Goal: Find specific page/section: Locate a particular part of the current website

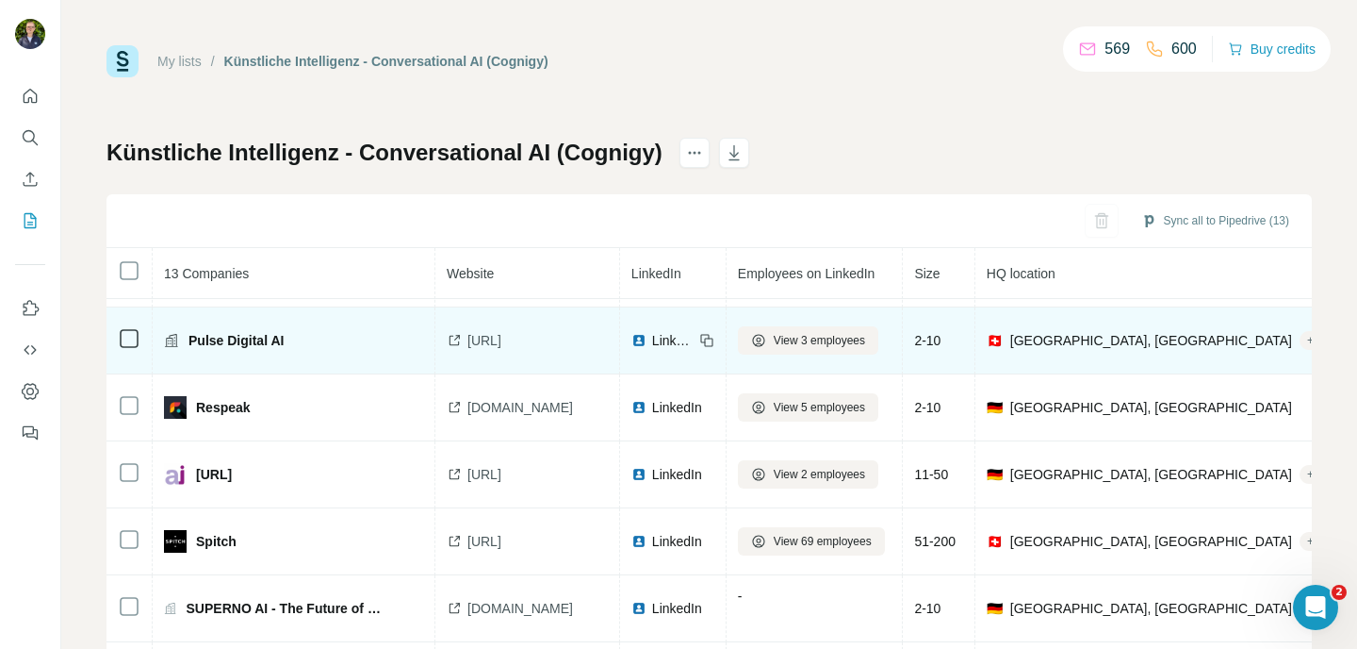
scroll to position [229, 0]
click at [491, 340] on span "[URL]" at bounding box center [485, 339] width 34 height 19
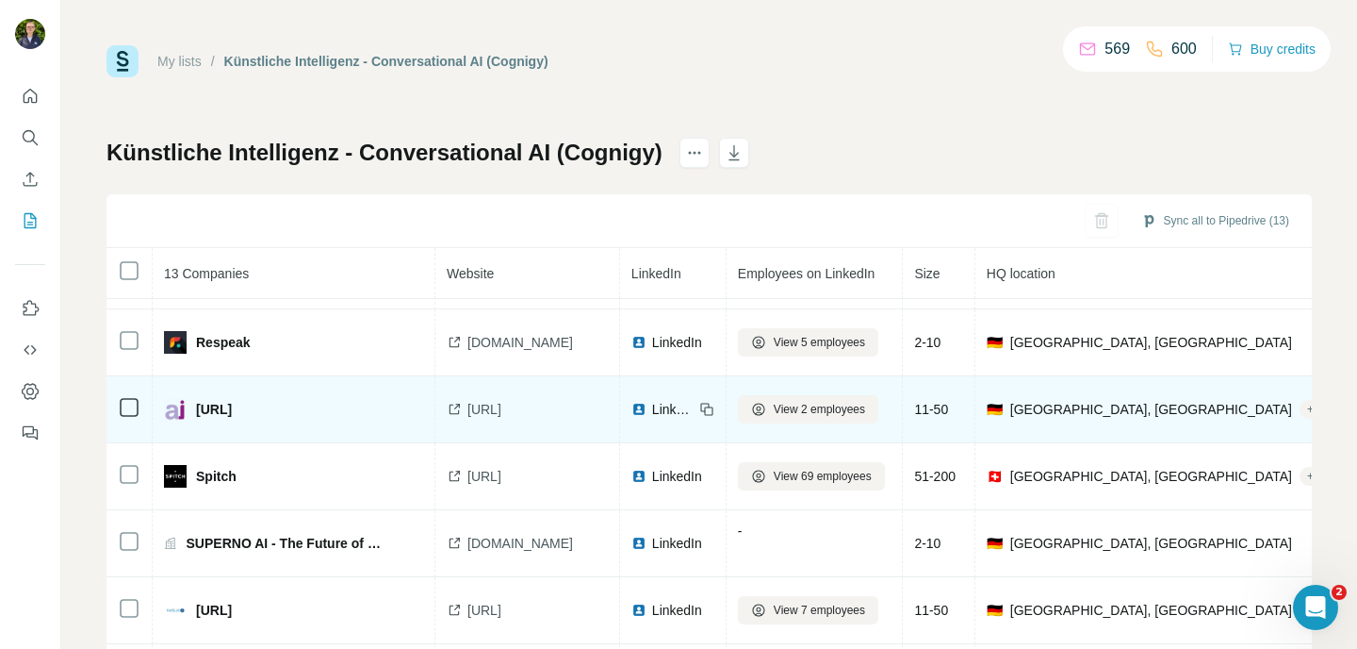
scroll to position [294, 0]
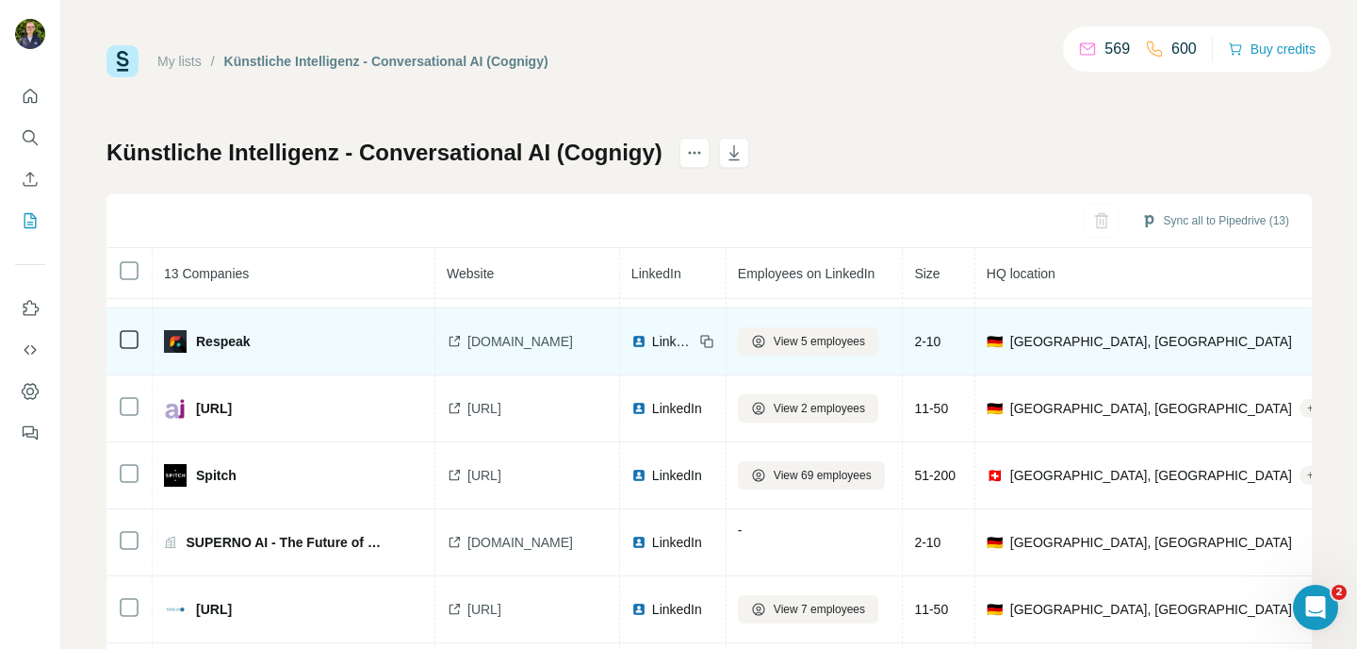
click at [510, 345] on span "[DOMAIN_NAME]" at bounding box center [521, 341] width 106 height 19
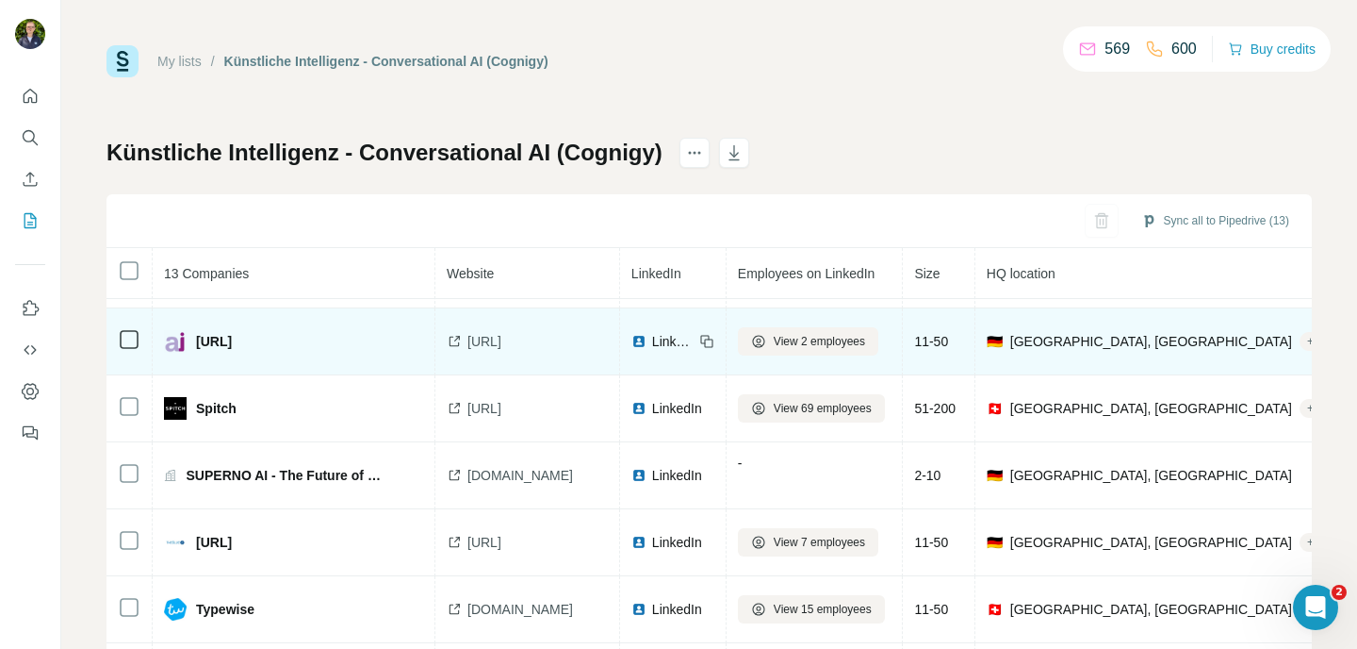
scroll to position [361, 0]
click at [490, 343] on span "[URL]" at bounding box center [485, 341] width 34 height 19
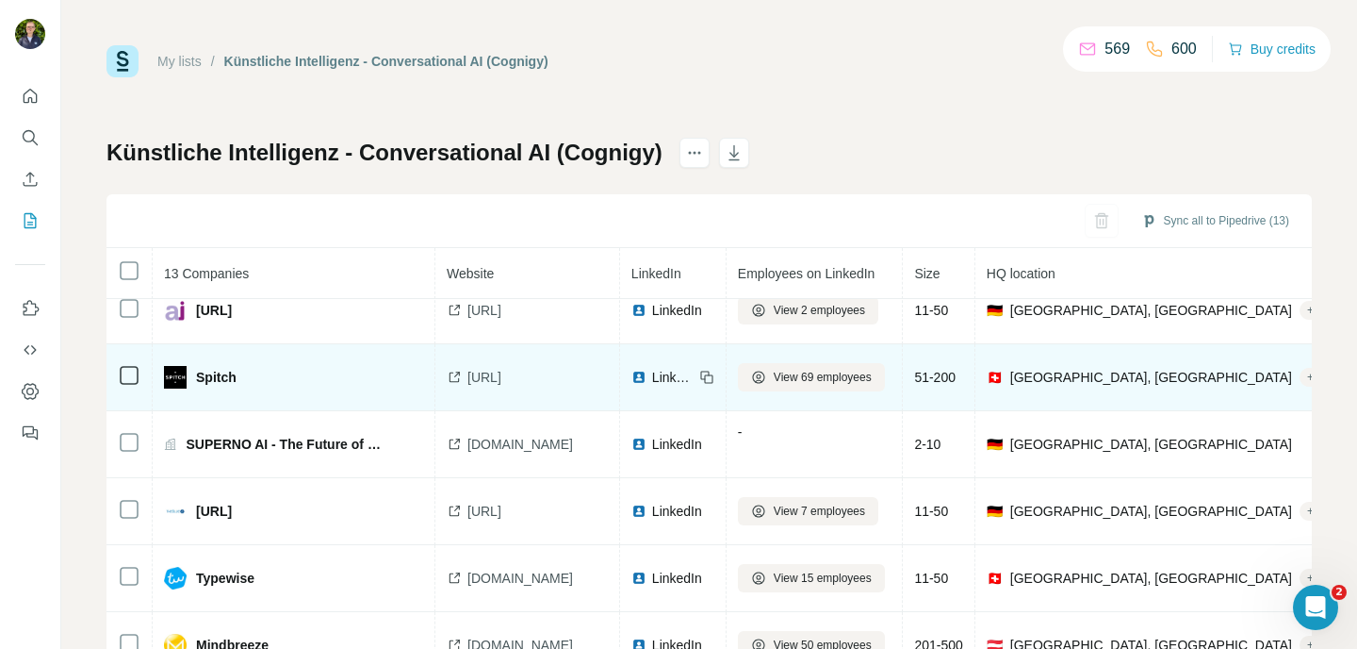
scroll to position [403, 0]
click at [502, 373] on span "[URL]" at bounding box center [485, 377] width 34 height 19
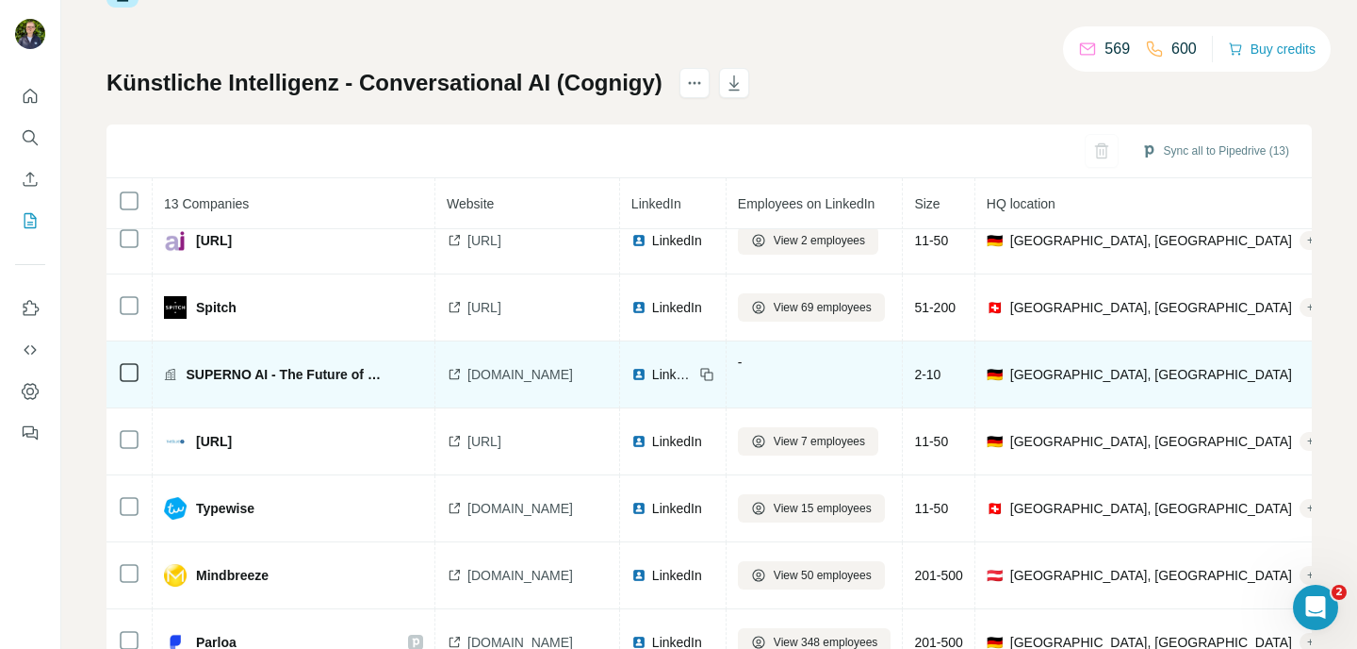
scroll to position [71, 0]
click at [500, 367] on span "[DOMAIN_NAME]" at bounding box center [521, 373] width 106 height 19
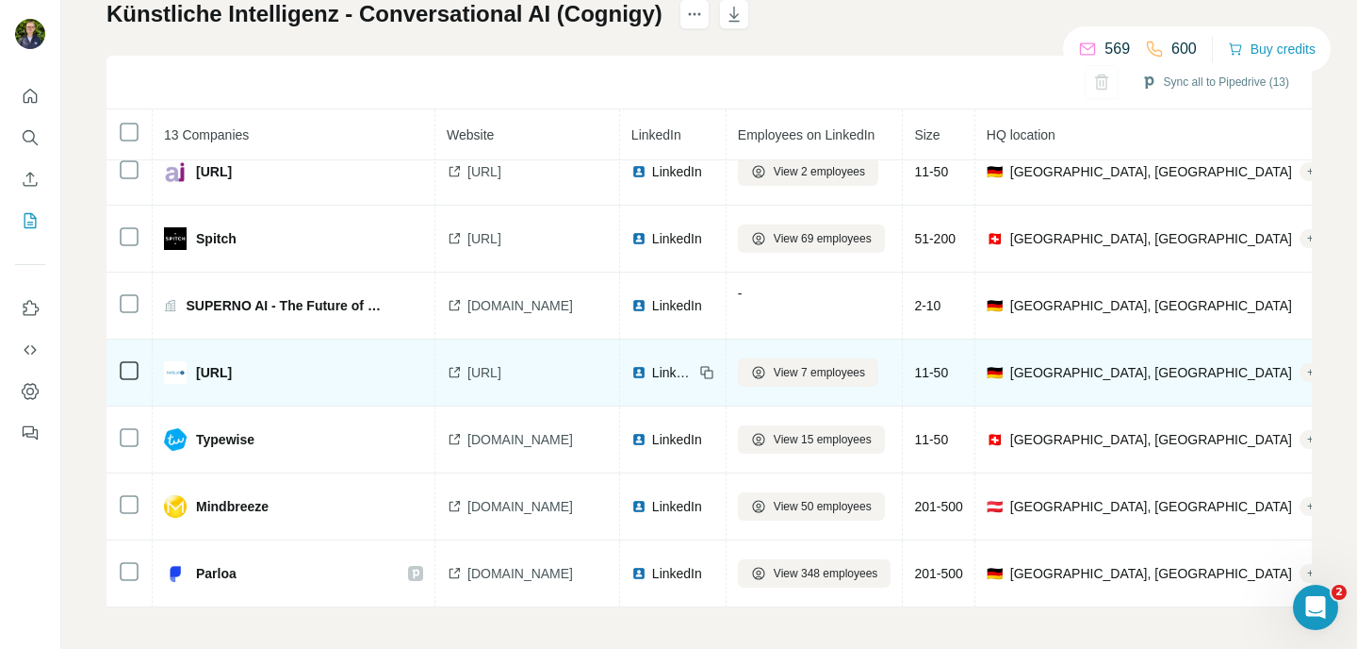
scroll to position [142, 0]
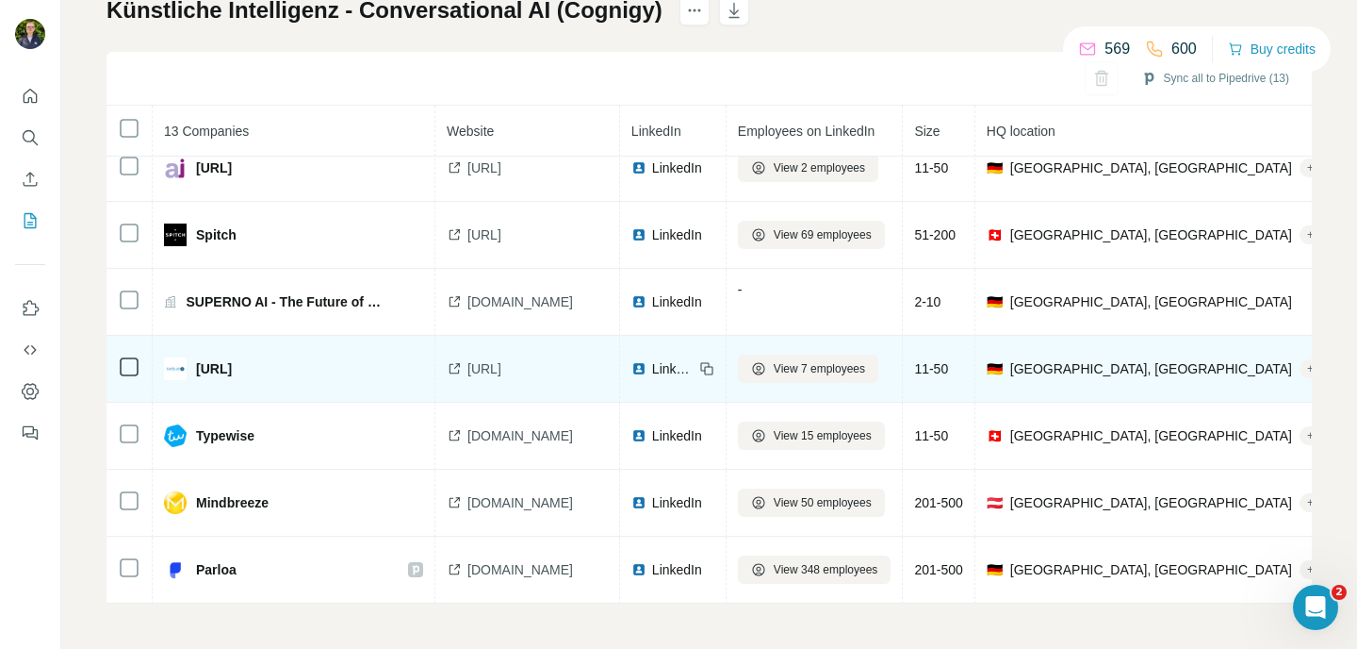
click at [494, 359] on span "[URL]" at bounding box center [485, 368] width 34 height 19
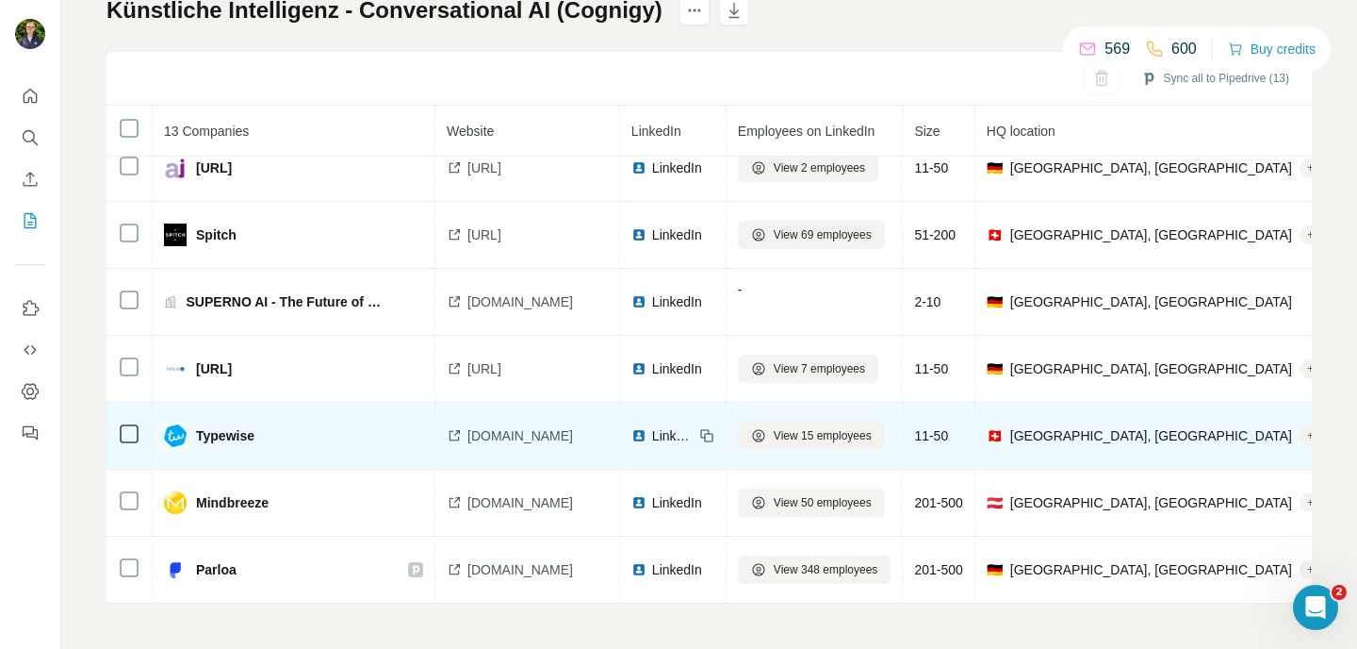
click at [487, 426] on span "[DOMAIN_NAME]" at bounding box center [521, 435] width 106 height 19
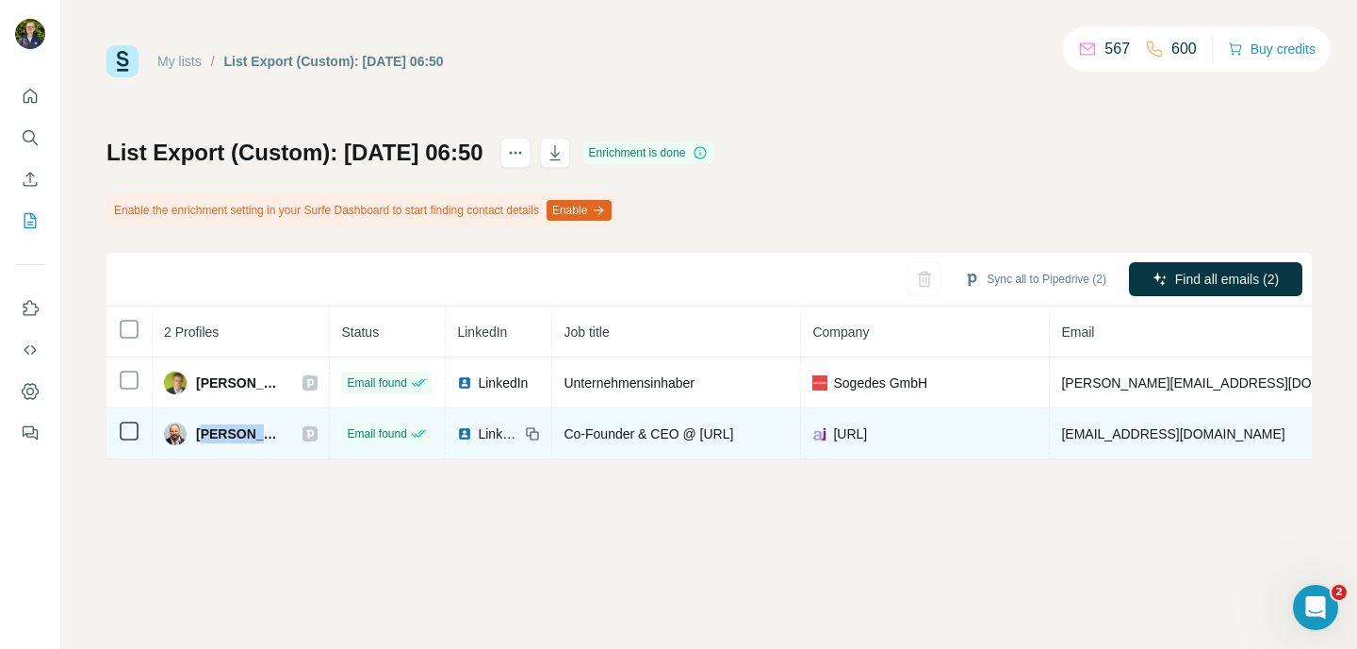
drag, startPoint x: 207, startPoint y: 434, endPoint x: 276, endPoint y: 434, distance: 68.8
click at [277, 432] on div "Martin Wild" at bounding box center [241, 433] width 154 height 23
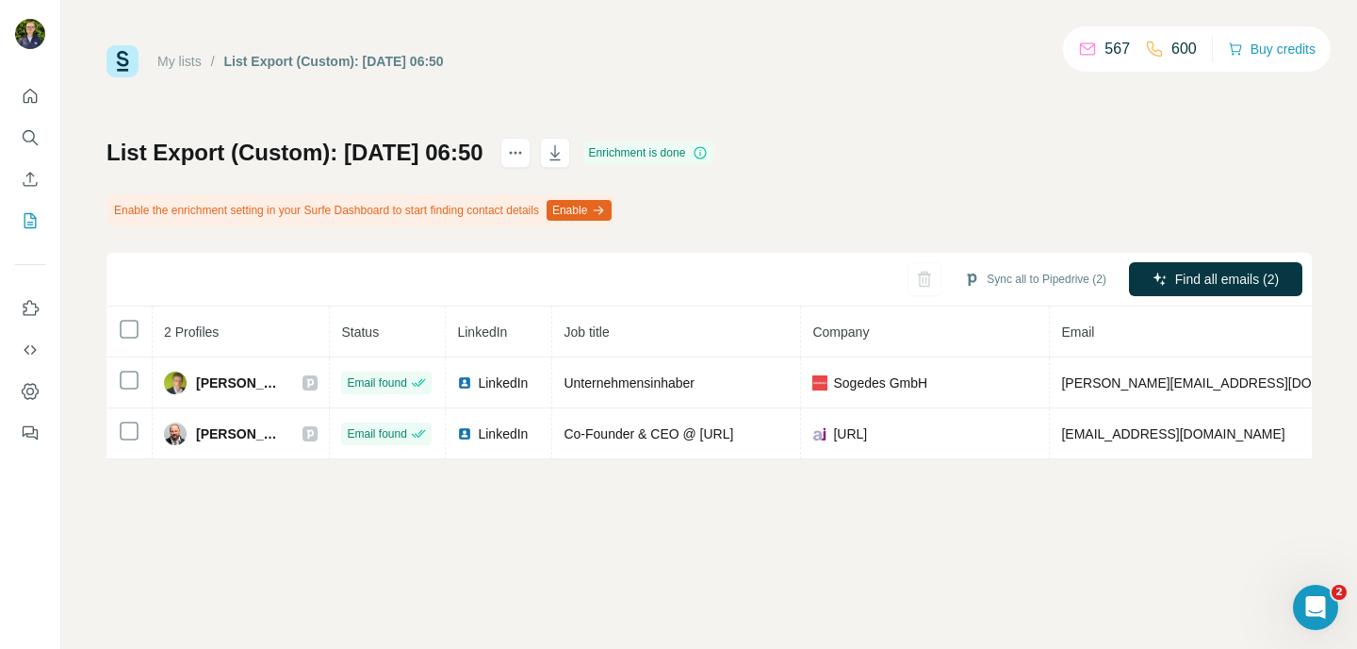
click at [918, 471] on div "My lists / List Export (Custom): 07/10/2025 06:50 567 600 Buy credits List Expo…" at bounding box center [709, 324] width 1296 height 649
